Goal: Transaction & Acquisition: Subscribe to service/newsletter

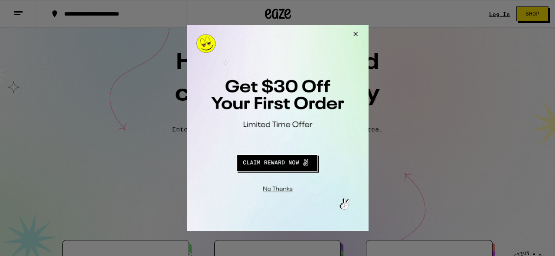
click at [289, 161] on button "Redirect to URL" at bounding box center [276, 162] width 151 height 21
